Goal: Check status

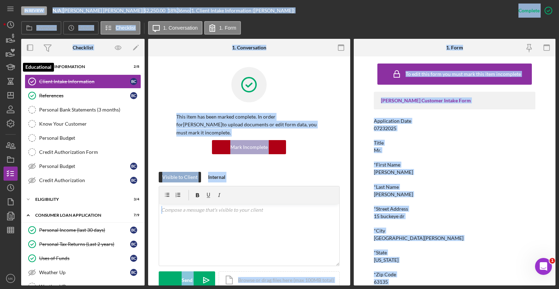
scroll to position [106, 0]
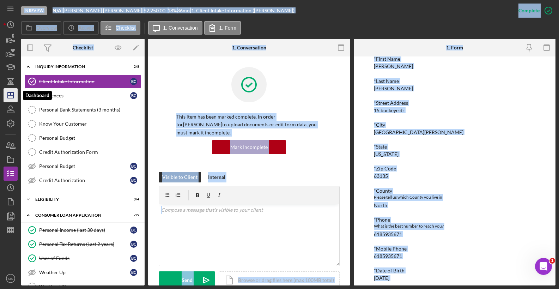
click at [12, 91] on icon "Icon/Dashboard" at bounding box center [11, 95] width 18 height 18
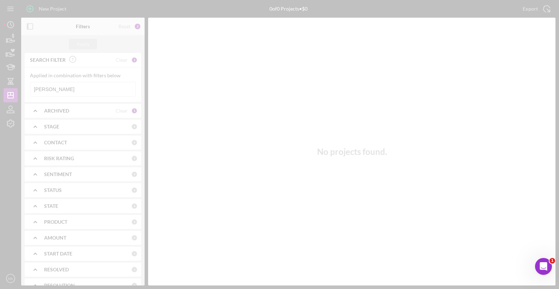
click at [54, 88] on div at bounding box center [279, 144] width 559 height 289
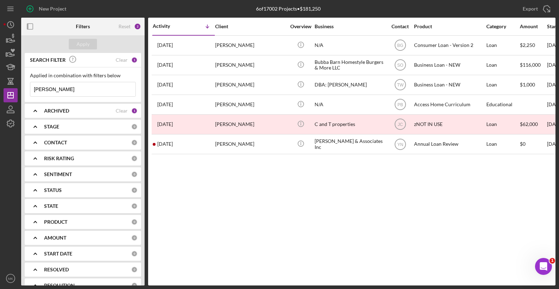
click at [53, 90] on input "[PERSON_NAME]" at bounding box center [82, 89] width 105 height 14
drag, startPoint x: 53, startPoint y: 90, endPoint x: 28, endPoint y: 89, distance: 25.8
click at [28, 89] on div "Applied in combination with filters below [PERSON_NAME] Icon/Menu Close" at bounding box center [83, 84] width 116 height 35
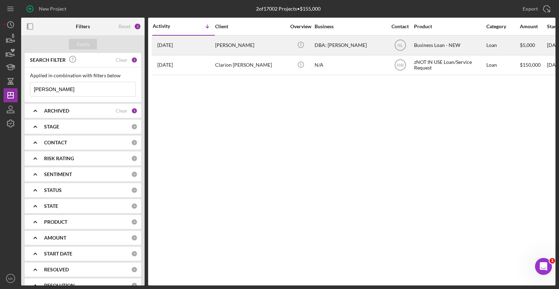
type input "[PERSON_NAME]"
click at [242, 44] on div "[PERSON_NAME]" at bounding box center [250, 45] width 71 height 19
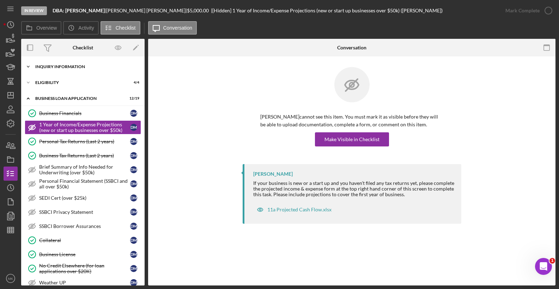
click at [61, 69] on div "Icon/Expander INQUIRY INFORMATION 20 / 20" at bounding box center [82, 67] width 123 height 14
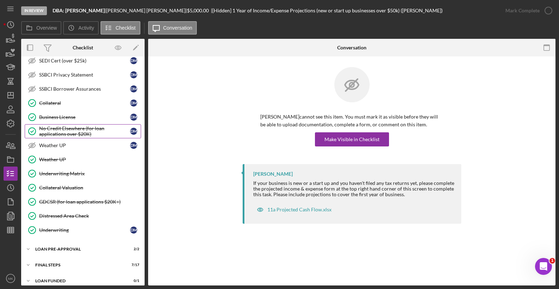
scroll to position [430, 0]
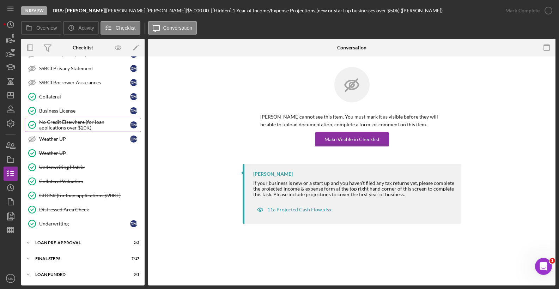
click at [73, 243] on div "LOAN PRE-APPROVAL" at bounding box center [78, 243] width 86 height 4
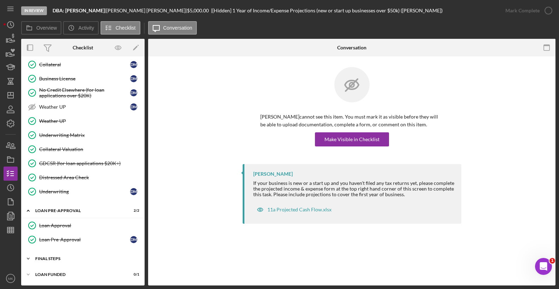
click at [61, 257] on div "FINAL STEPS" at bounding box center [85, 258] width 101 height 4
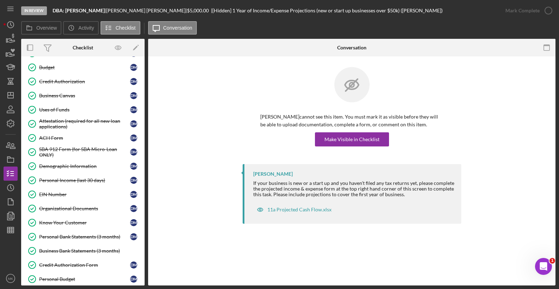
scroll to position [0, 0]
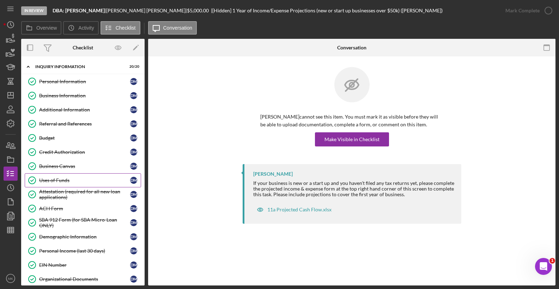
click at [64, 178] on div "Uses of Funds" at bounding box center [84, 180] width 91 height 6
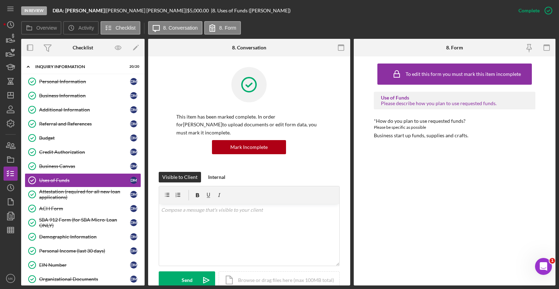
scroll to position [143, 0]
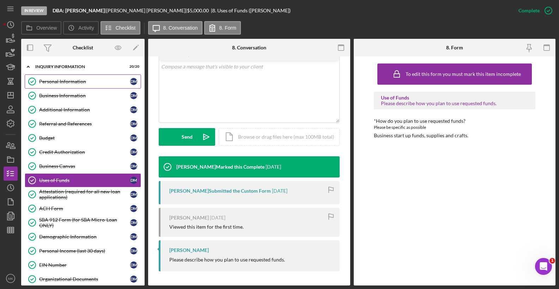
click at [47, 84] on div "Personal Information" at bounding box center [84, 82] width 91 height 6
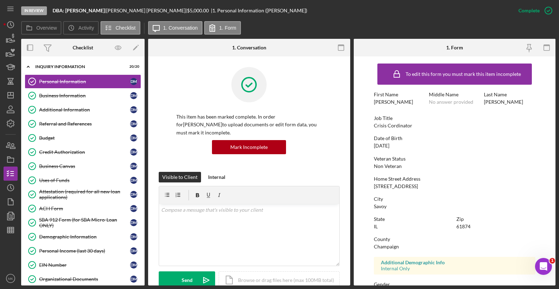
click at [438, 158] on div "Veteran Status" at bounding box center [455, 159] width 162 height 6
click at [406, 203] on div "City Savoy" at bounding box center [455, 202] width 162 height 13
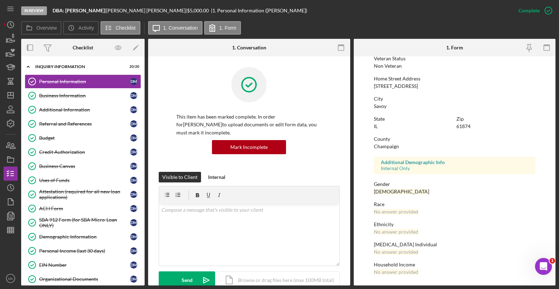
drag, startPoint x: 82, startPoint y: 115, endPoint x: 324, endPoint y: 124, distance: 242.1
click at [82, 115] on link "Additional Information Additional Information [PERSON_NAME]" at bounding box center [83, 110] width 116 height 14
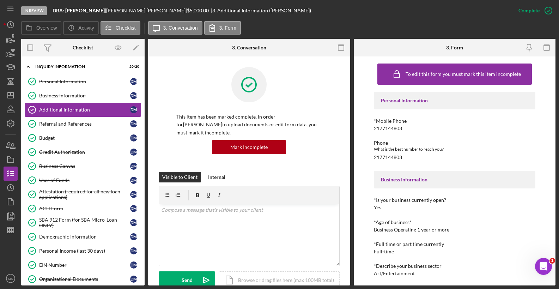
drag, startPoint x: 81, startPoint y: 97, endPoint x: 74, endPoint y: 103, distance: 9.8
click at [81, 97] on div "Business Information" at bounding box center [84, 96] width 91 height 6
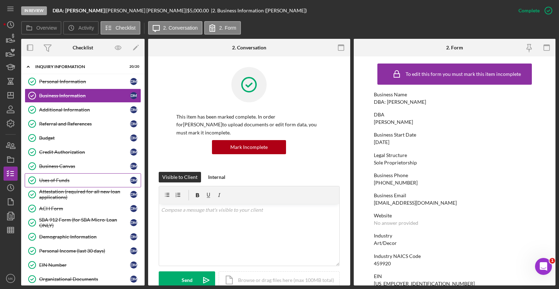
click at [66, 177] on div "Uses of Funds" at bounding box center [84, 180] width 91 height 6
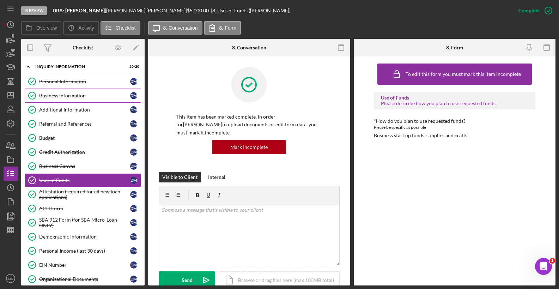
click at [72, 94] on div "Business Information" at bounding box center [84, 96] width 91 height 6
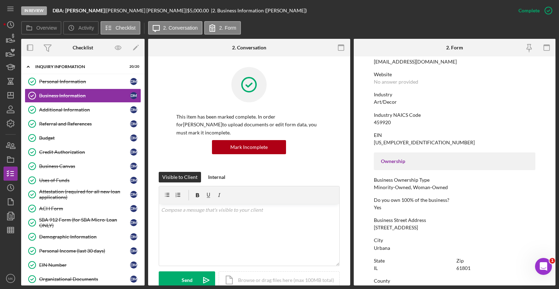
scroll to position [247, 0]
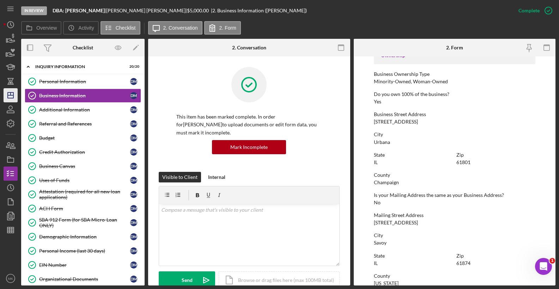
drag, startPoint x: 73, startPoint y: 79, endPoint x: 12, endPoint y: 89, distance: 61.8
click at [73, 79] on div "Personal Information" at bounding box center [84, 82] width 91 height 6
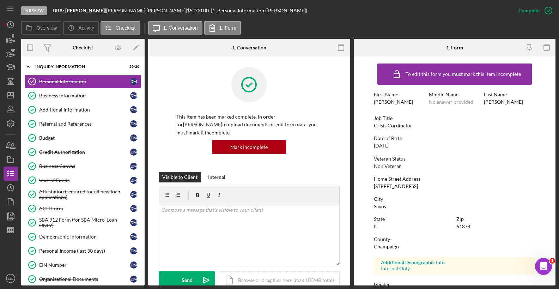
scroll to position [100, 0]
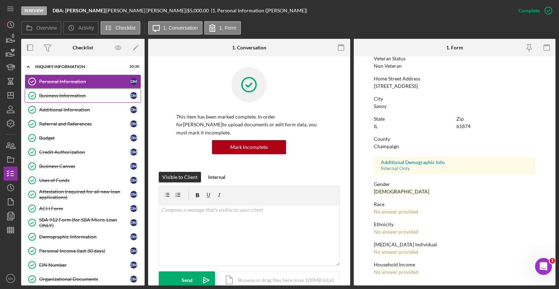
click at [68, 98] on div "Business Information" at bounding box center [84, 96] width 91 height 6
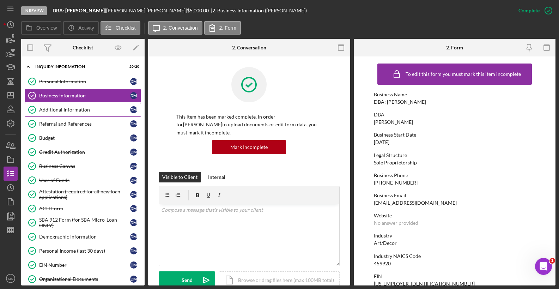
click at [55, 110] on div "Additional Information" at bounding box center [84, 110] width 91 height 6
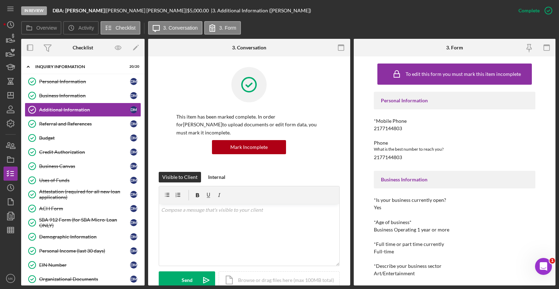
drag, startPoint x: 80, startPoint y: 94, endPoint x: 317, endPoint y: 93, distance: 236.7
click at [80, 94] on div "Business Information" at bounding box center [84, 96] width 91 height 6
